Goal: Information Seeking & Learning: Compare options

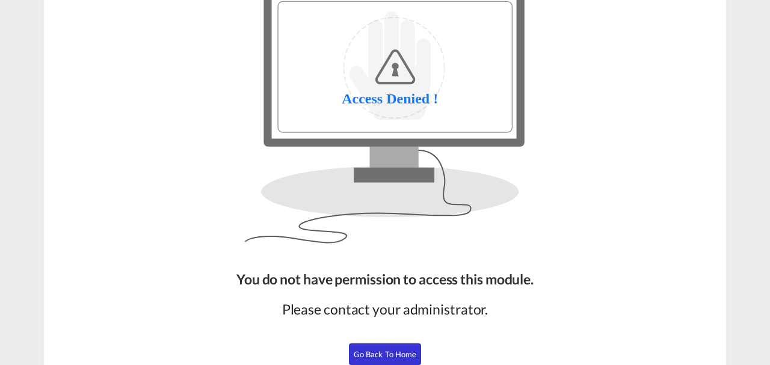
scroll to position [84, 0]
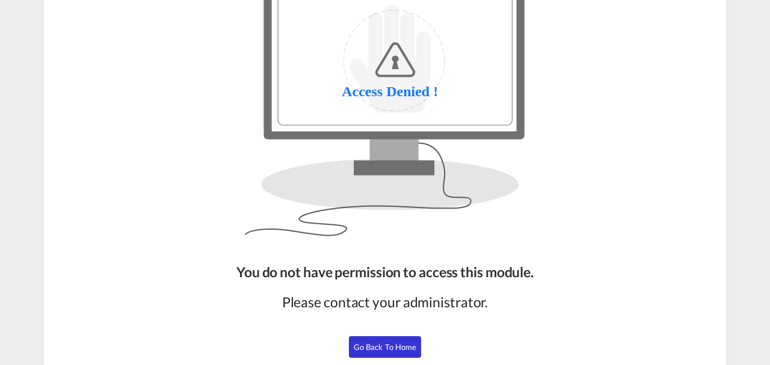
click at [356, 342] on span "Go Back to Home" at bounding box center [385, 347] width 63 height 10
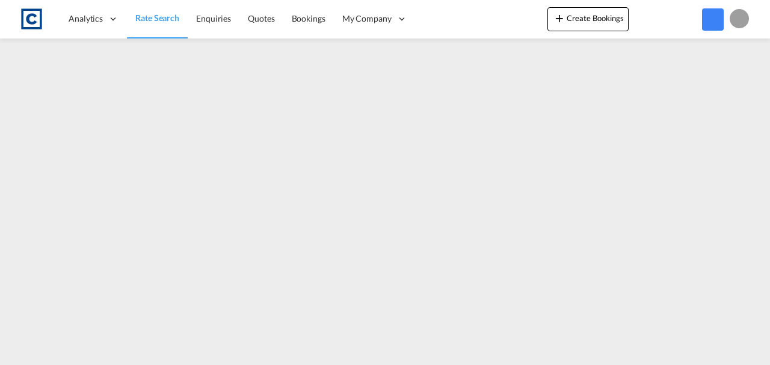
scroll to position [83, 0]
click at [148, 23] on span "Rate Search" at bounding box center [157, 18] width 44 height 10
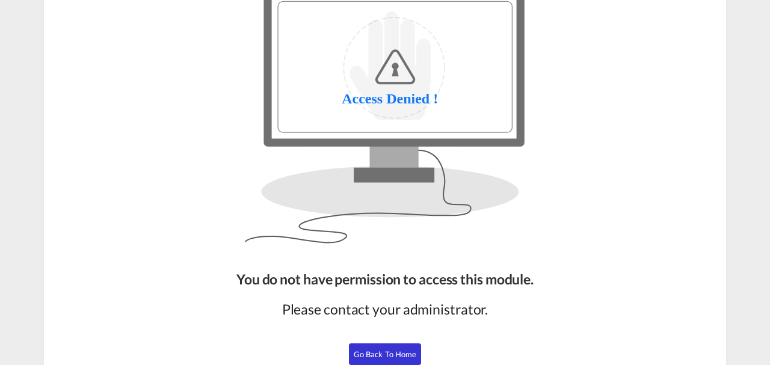
scroll to position [87, 0]
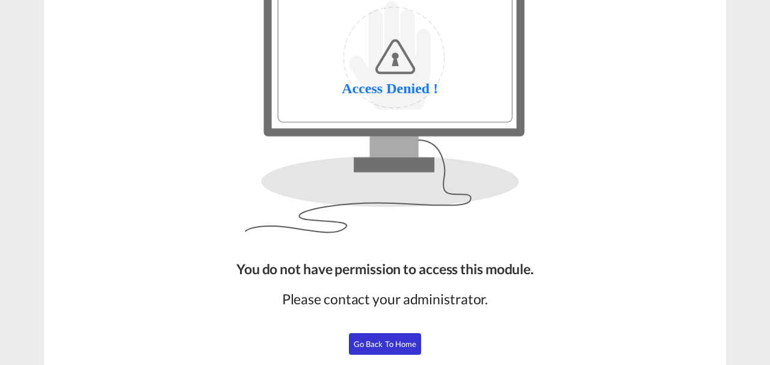
click at [383, 350] on button "Go Back to Home" at bounding box center [385, 344] width 72 height 22
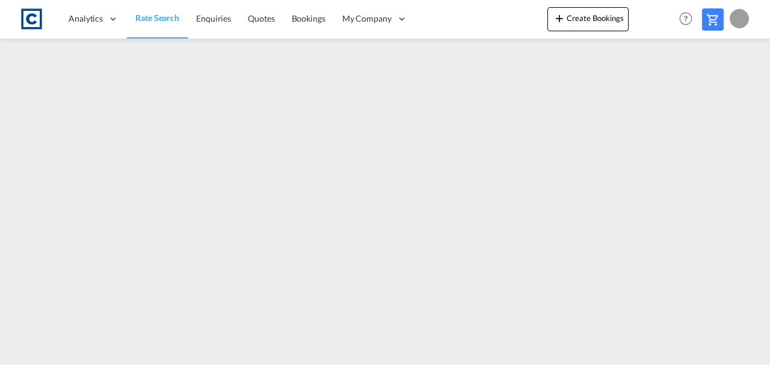
scroll to position [86, 0]
click at [146, 23] on span "Rate Search" at bounding box center [157, 18] width 44 height 12
